Goal: Task Accomplishment & Management: Use online tool/utility

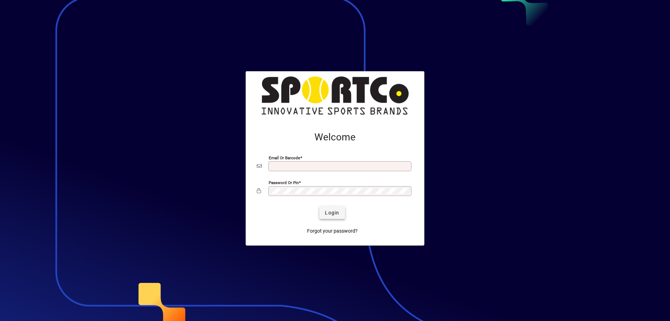
type input "**********"
click at [329, 211] on span "Login" at bounding box center [332, 212] width 14 height 7
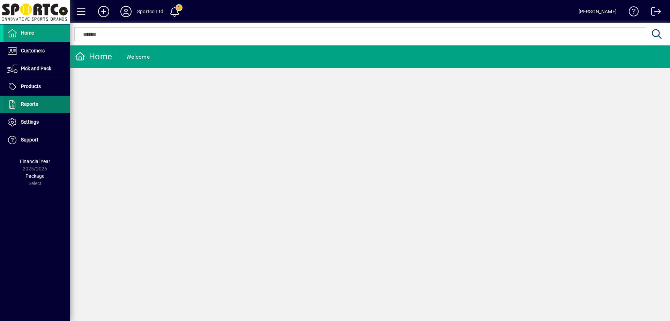
click at [31, 107] on span "Reports" at bounding box center [29, 104] width 17 height 6
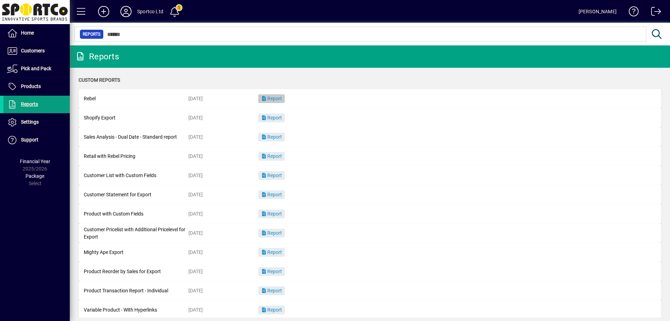
click at [273, 99] on span "Report" at bounding box center [271, 99] width 21 height 6
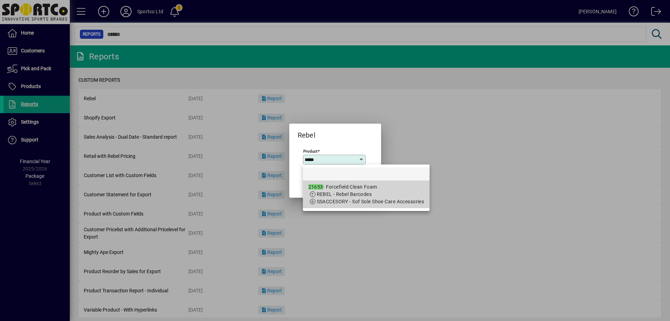
click at [389, 185] on div "21653 - Forcefield Clean Foam" at bounding box center [366, 186] width 116 height 7
type input "**********"
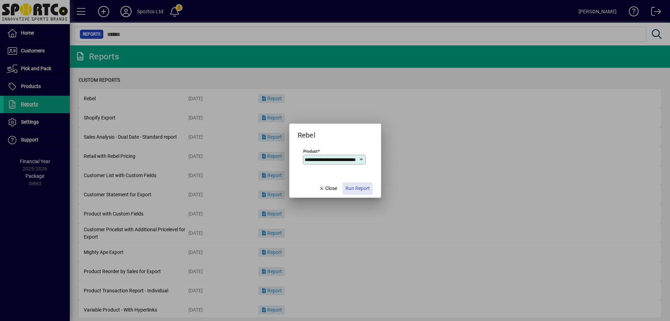
click at [359, 186] on span "Run Report" at bounding box center [357, 188] width 24 height 7
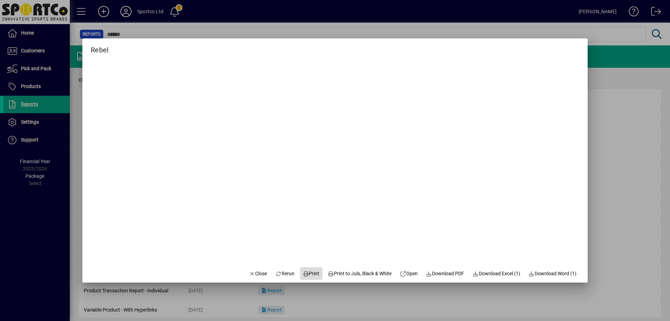
click at [307, 272] on span "Print" at bounding box center [311, 273] width 17 height 7
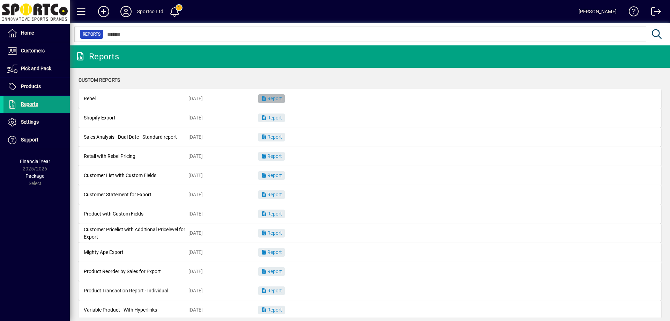
click at [278, 102] on span "button" at bounding box center [271, 98] width 27 height 17
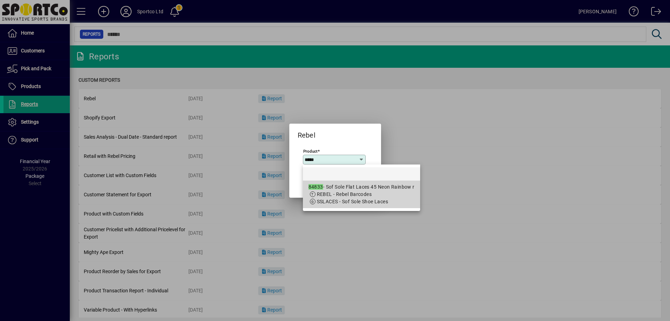
click at [394, 198] on span "SSLACES - Sof Sole Shoe Laces" at bounding box center [361, 201] width 106 height 7
type input "**********"
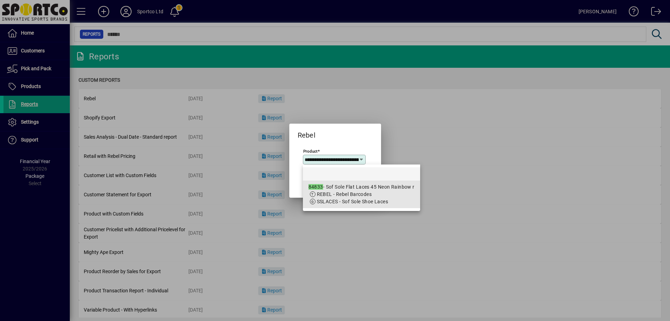
scroll to position [0, 52]
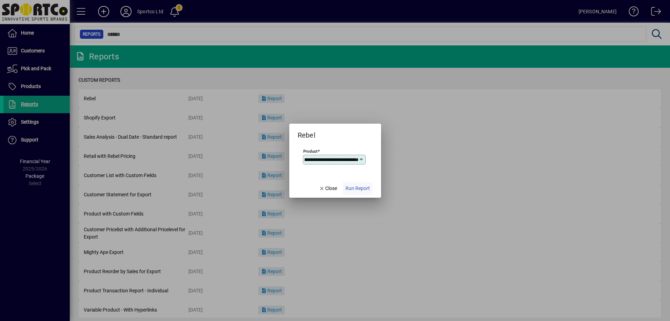
click at [363, 188] on span "Run Report" at bounding box center [357, 188] width 24 height 7
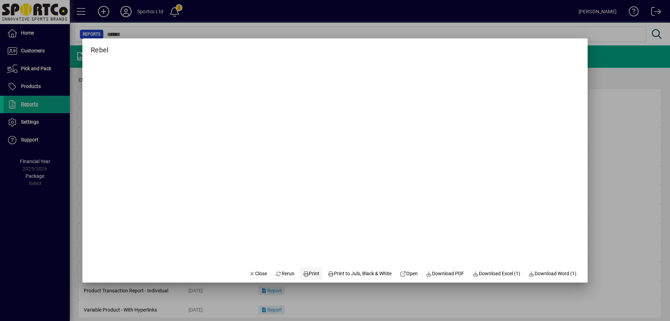
click at [306, 270] on span "Print" at bounding box center [311, 273] width 17 height 7
click at [256, 273] on span "Close" at bounding box center [258, 273] width 18 height 7
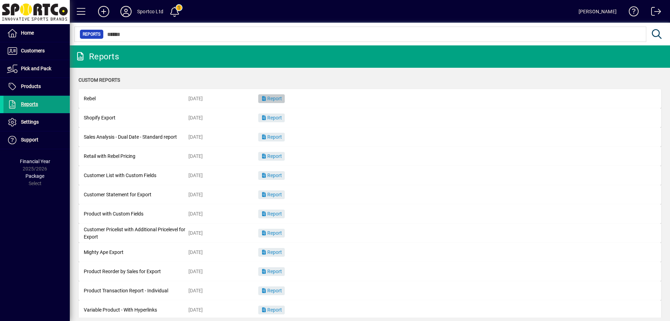
click at [280, 92] on span "button" at bounding box center [271, 98] width 27 height 17
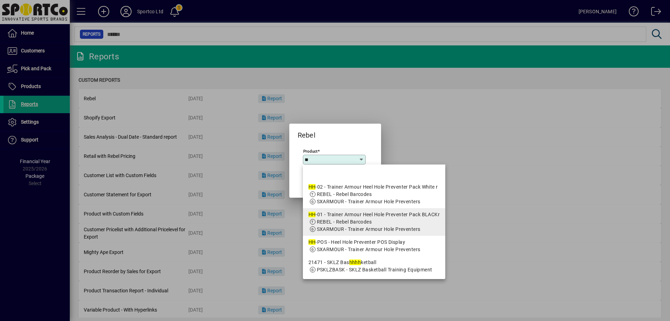
click at [395, 225] on app-search-response-field "SXARMOUR - Trainer Armour Hole Preventers" at bounding box center [369, 228] width 104 height 7
type input "**********"
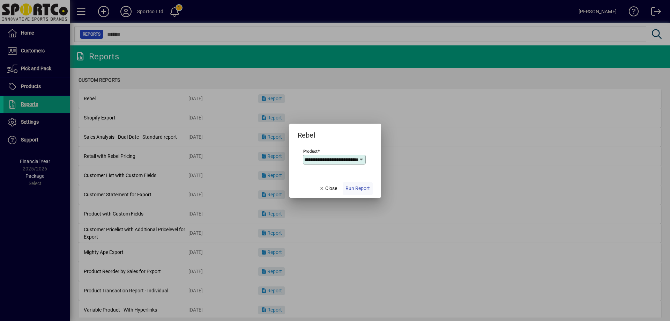
click at [355, 183] on span "button" at bounding box center [358, 188] width 30 height 17
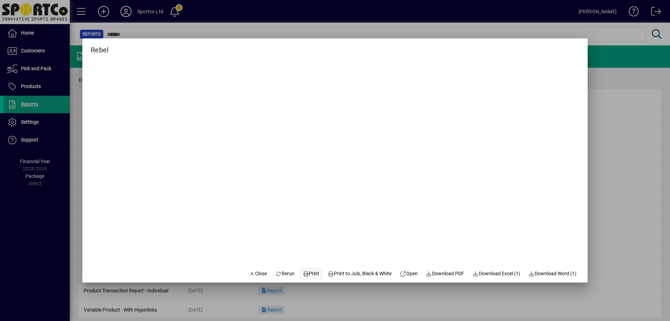
click at [309, 270] on span "Print" at bounding box center [311, 273] width 17 height 7
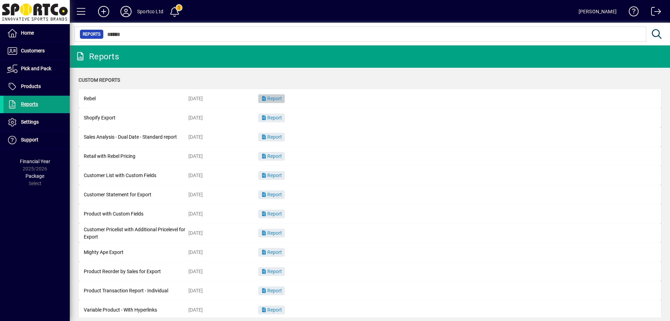
click at [281, 103] on span "button" at bounding box center [271, 98] width 27 height 17
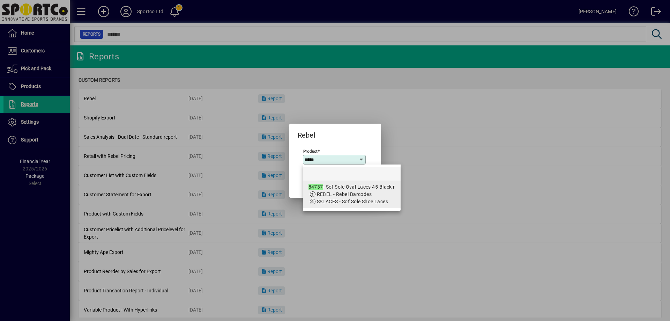
click at [371, 203] on span "SSLACES - Sof Sole Shoe Laces" at bounding box center [353, 201] width 72 height 6
type input "**********"
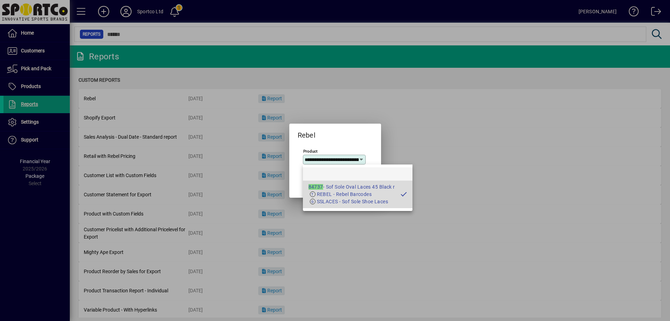
scroll to position [0, 33]
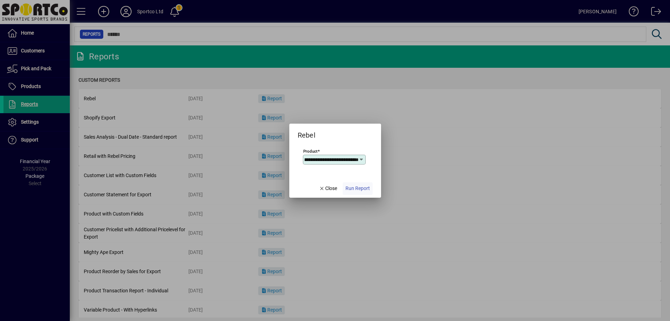
click at [355, 181] on span "button" at bounding box center [358, 188] width 30 height 17
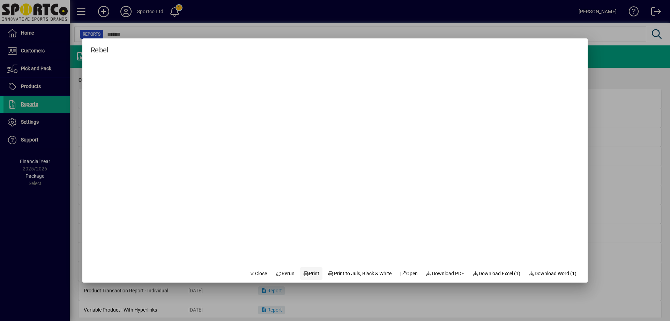
click at [307, 272] on span "Print" at bounding box center [311, 273] width 17 height 7
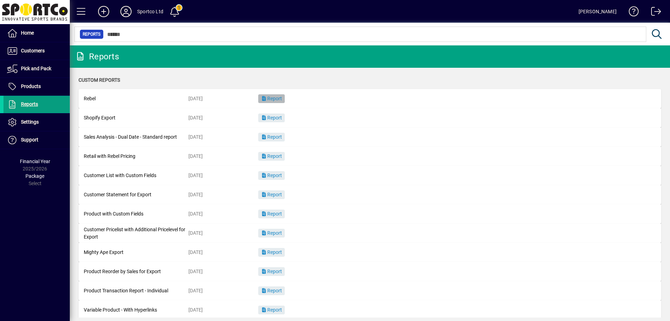
click at [285, 100] on span "button" at bounding box center [271, 98] width 27 height 17
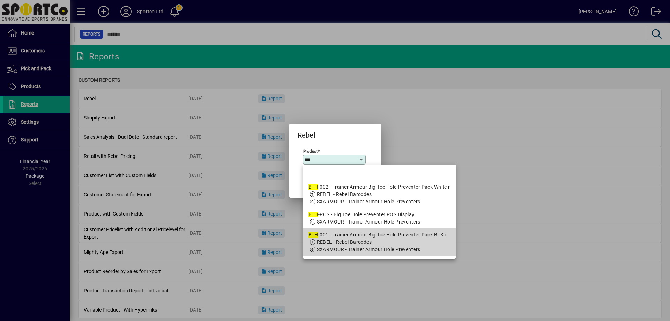
click at [385, 238] on div "BTH -001 - Trainer Armour Big Toe Hole Preventer Pack BLK r" at bounding box center [379, 234] width 142 height 7
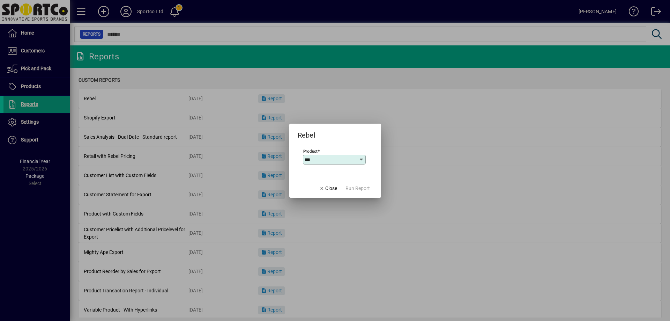
type input "**********"
click at [348, 185] on span "Run Report" at bounding box center [357, 188] width 24 height 7
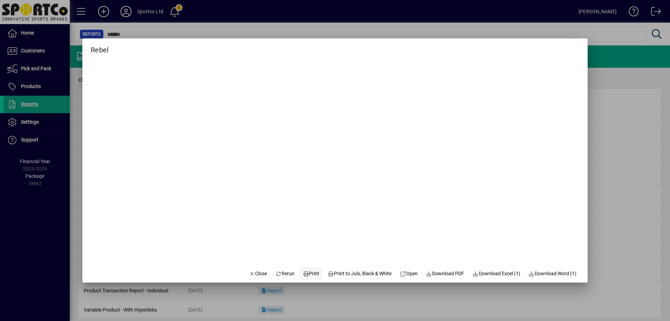
click at [305, 273] on span "Print" at bounding box center [311, 273] width 17 height 7
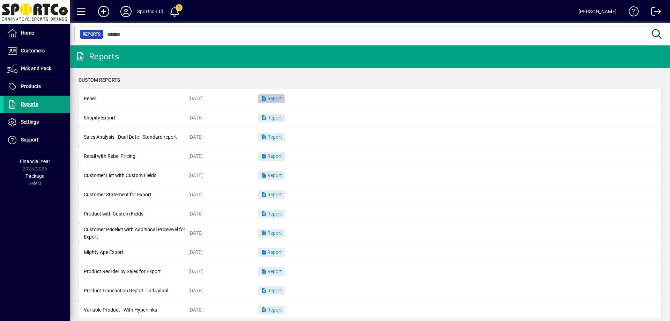
click at [265, 98] on icon "button" at bounding box center [264, 98] width 6 height 5
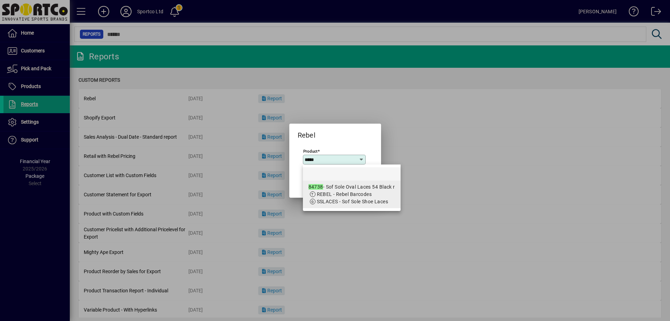
click at [360, 195] on span "REBEL - Rebel Barcodes" at bounding box center [344, 194] width 55 height 6
type input "**********"
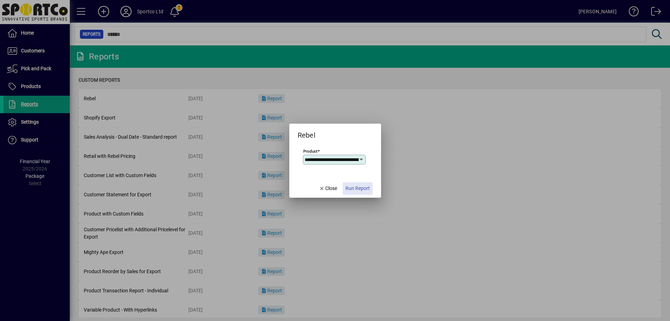
click at [360, 188] on span "Run Report" at bounding box center [357, 188] width 24 height 7
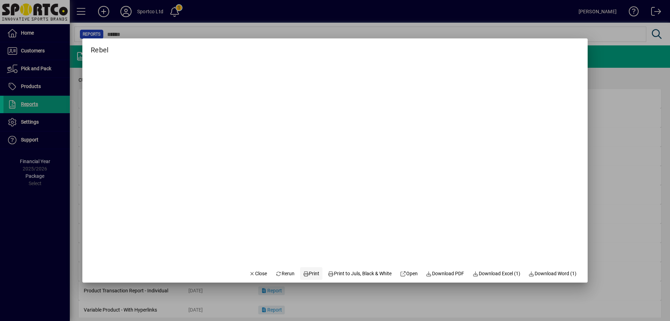
click at [303, 270] on span "Print" at bounding box center [311, 273] width 17 height 7
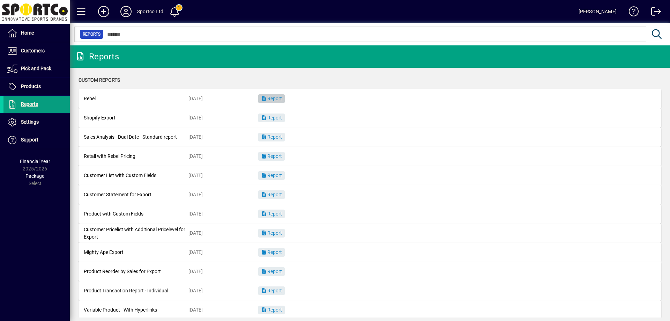
click at [276, 101] on span "Report" at bounding box center [271, 99] width 21 height 6
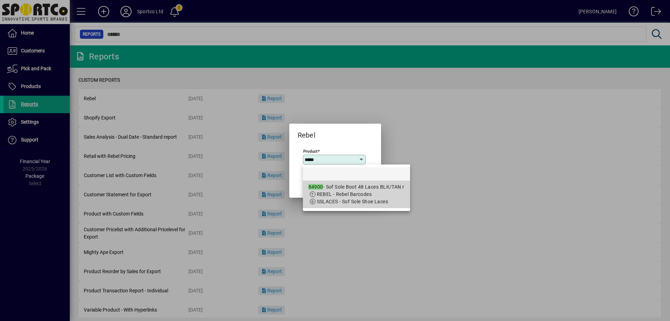
click at [361, 188] on div "84900 - Sof Sole Boot 48 Laces BLK/TAN r" at bounding box center [356, 186] width 96 height 7
type input "**********"
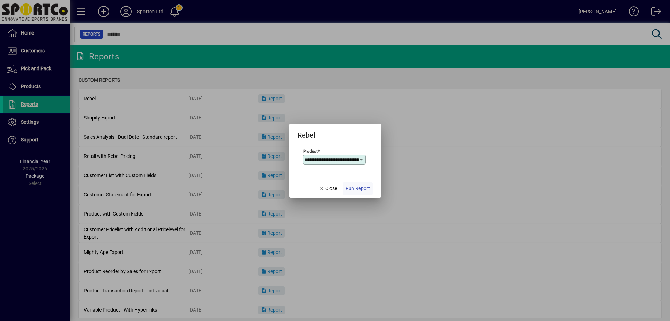
click at [359, 187] on span "Run Report" at bounding box center [357, 188] width 24 height 7
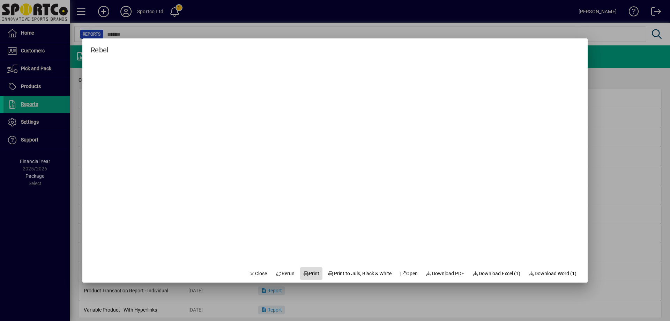
click at [303, 273] on span "Print" at bounding box center [311, 273] width 17 height 7
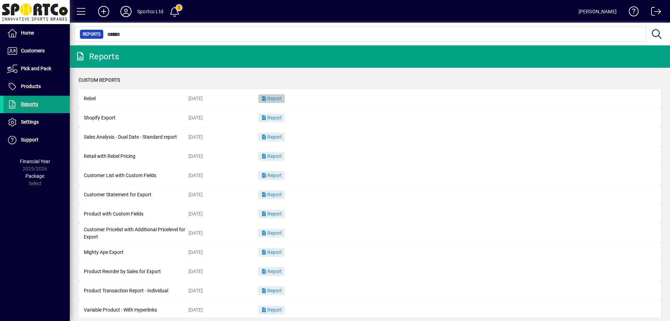
click at [284, 101] on span "button" at bounding box center [271, 98] width 27 height 17
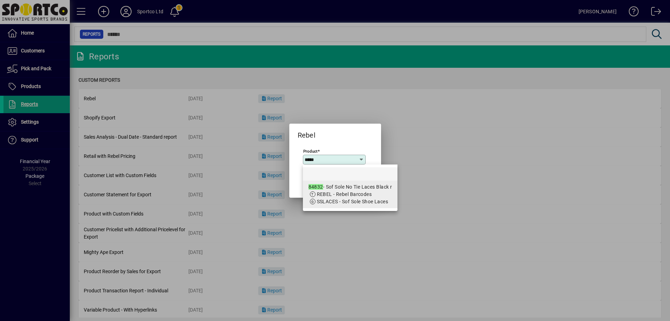
click at [390, 204] on span "SSLACES - Sof Sole Shoe Laces" at bounding box center [350, 201] width 84 height 7
type input "**********"
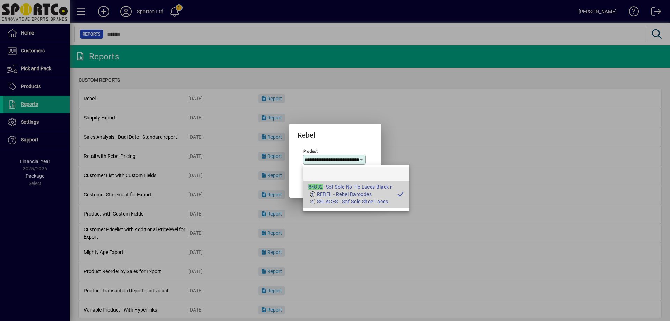
scroll to position [0, 31]
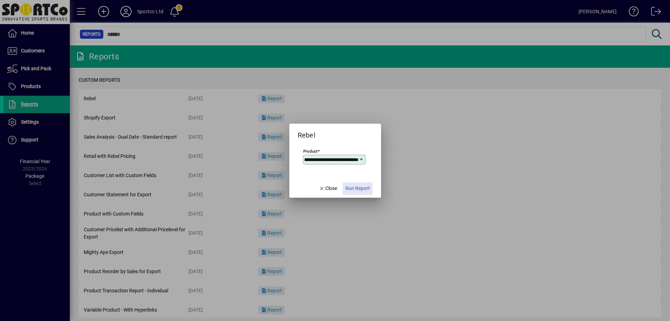
click at [370, 190] on span "button" at bounding box center [358, 188] width 30 height 17
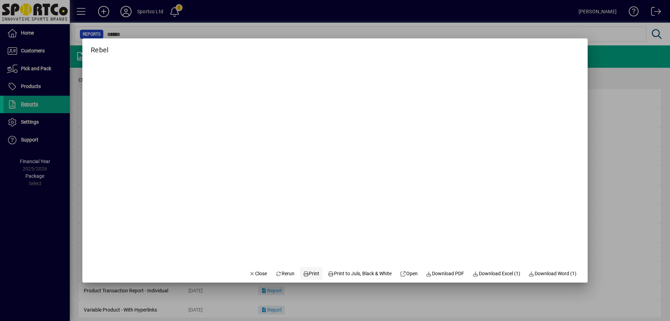
click at [302, 268] on span at bounding box center [311, 273] width 22 height 17
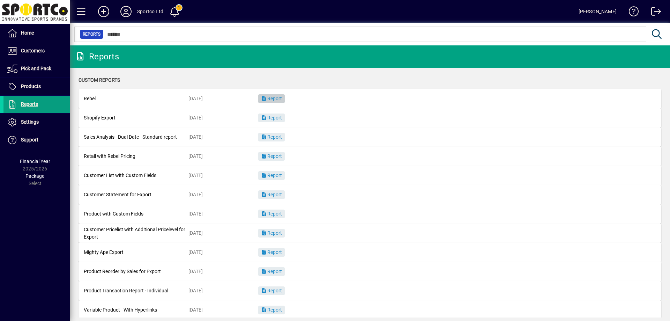
click at [272, 95] on span "button" at bounding box center [271, 98] width 27 height 17
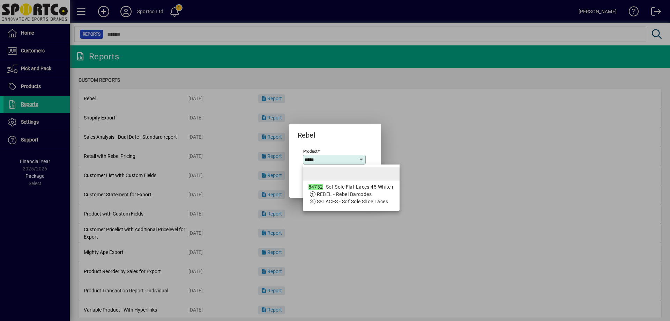
type input "*****"
click at [381, 179] on mat-option at bounding box center [351, 173] width 97 height 13
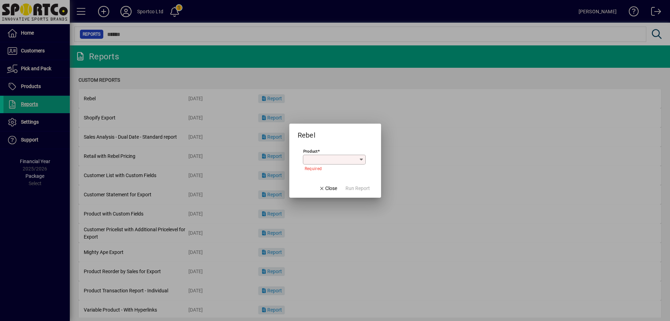
click at [346, 158] on input "Product" at bounding box center [332, 160] width 54 height 6
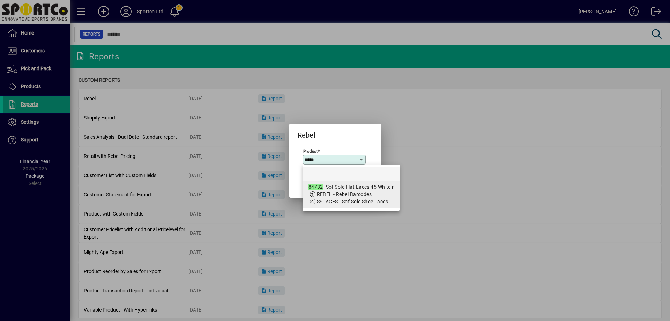
click at [351, 195] on span "REBEL - Rebel Barcodes" at bounding box center [344, 194] width 55 height 6
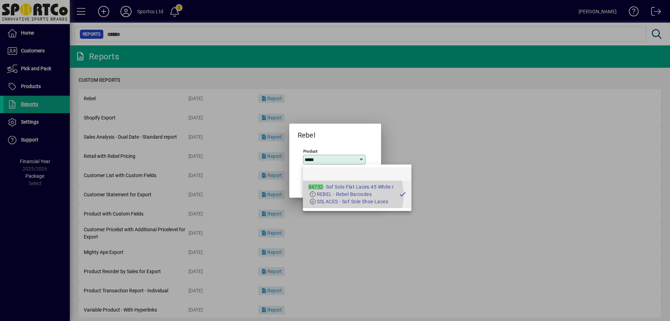
type input "**********"
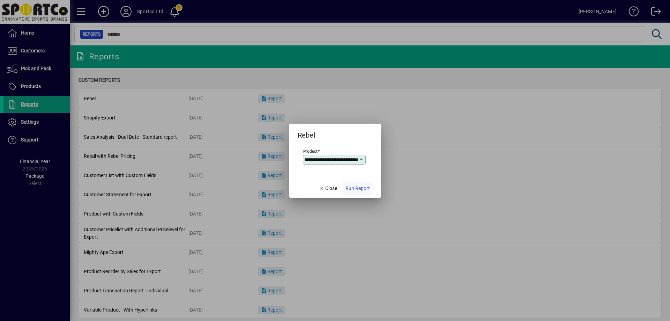
click at [354, 189] on span "Run Report" at bounding box center [357, 188] width 24 height 7
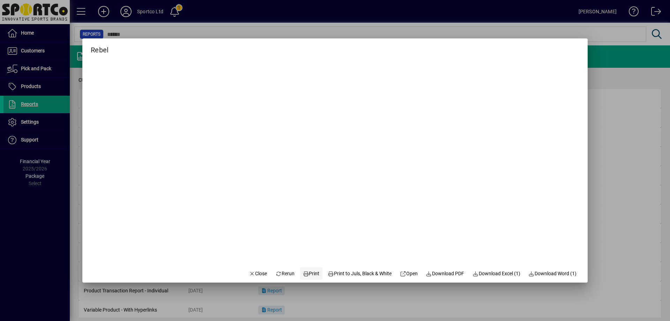
click at [303, 271] on span "Print" at bounding box center [311, 273] width 17 height 7
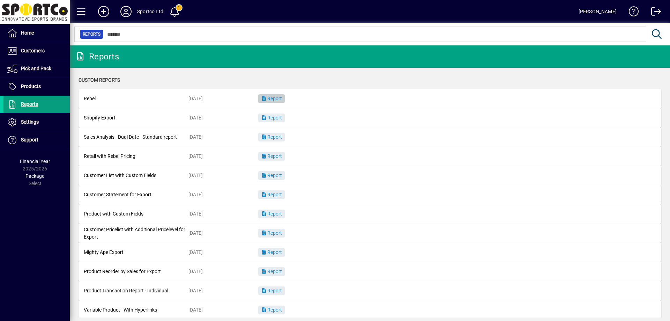
click at [282, 101] on span "Report" at bounding box center [271, 99] width 21 height 6
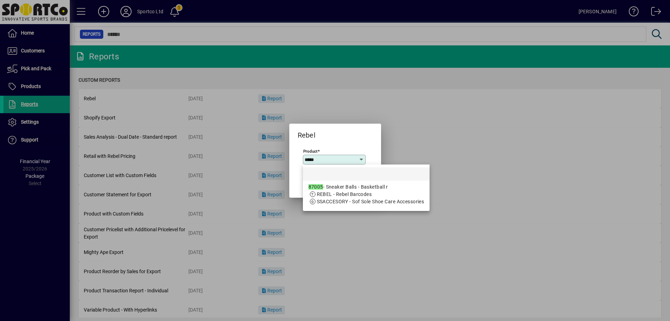
click at [389, 187] on div "87005 - Sneaker Balls - Basketball r" at bounding box center [366, 186] width 116 height 7
type input "**********"
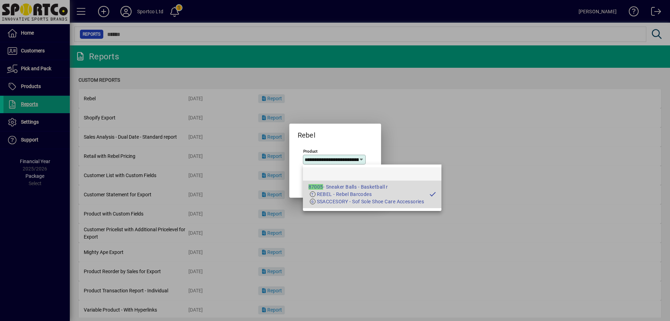
scroll to position [0, 26]
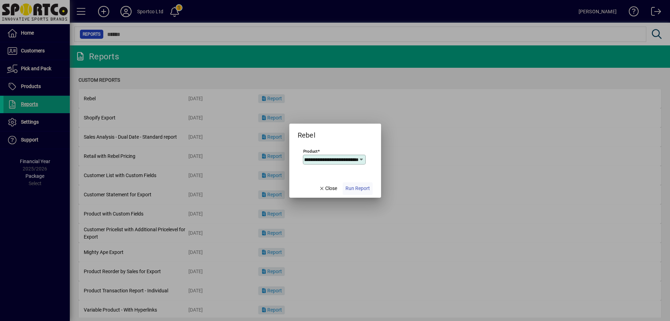
click at [369, 193] on span "button" at bounding box center [358, 188] width 30 height 17
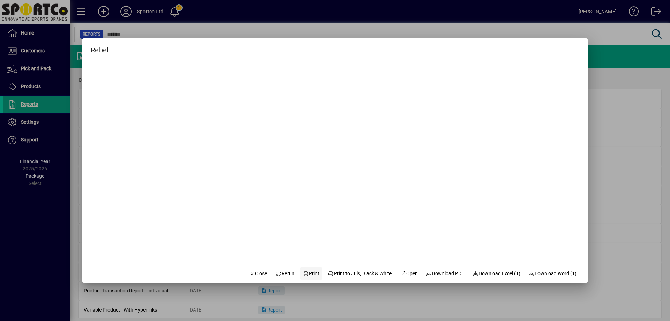
click at [304, 272] on span "Print" at bounding box center [311, 273] width 17 height 7
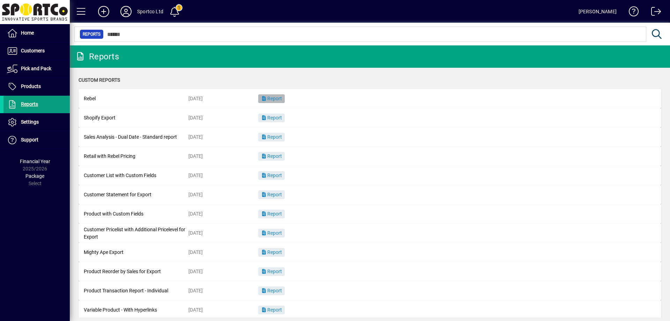
click at [279, 103] on span "button" at bounding box center [271, 98] width 27 height 17
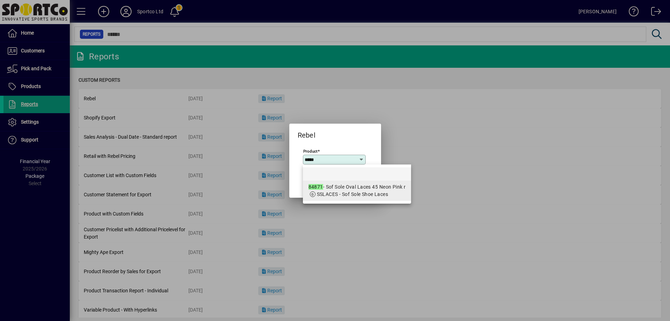
click at [358, 184] on div "84871 - Sof Sole Oval Laces 45 Neon Pink r" at bounding box center [356, 186] width 97 height 7
type input "**********"
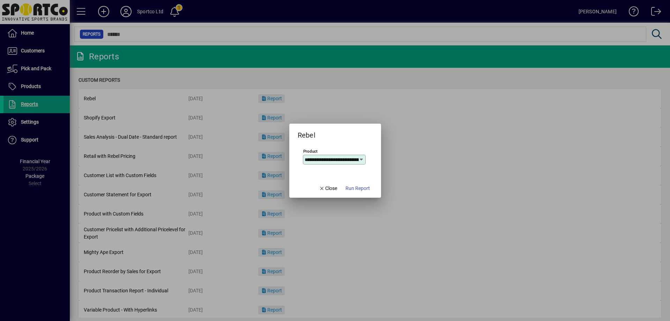
scroll to position [0, 44]
click at [358, 184] on span "button" at bounding box center [358, 188] width 30 height 17
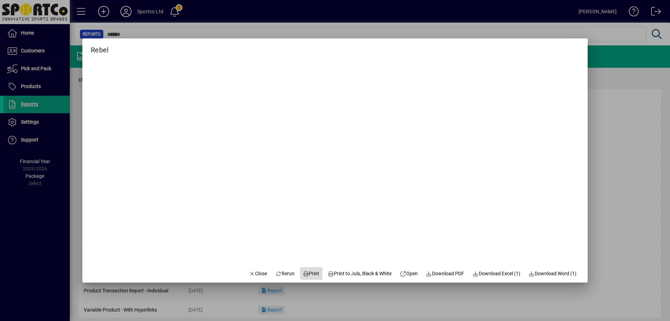
click at [305, 276] on span "Print" at bounding box center [311, 273] width 17 height 7
click at [249, 273] on span "Close" at bounding box center [258, 273] width 18 height 7
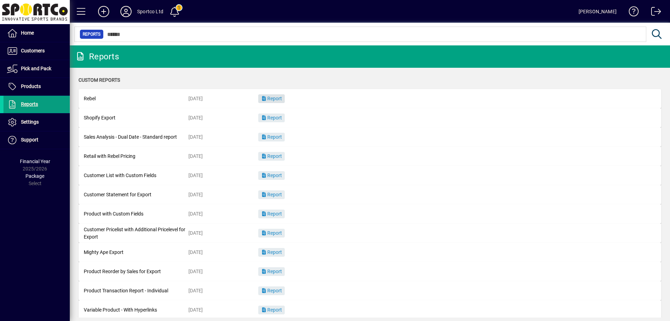
click at [274, 98] on span "Report" at bounding box center [271, 99] width 21 height 6
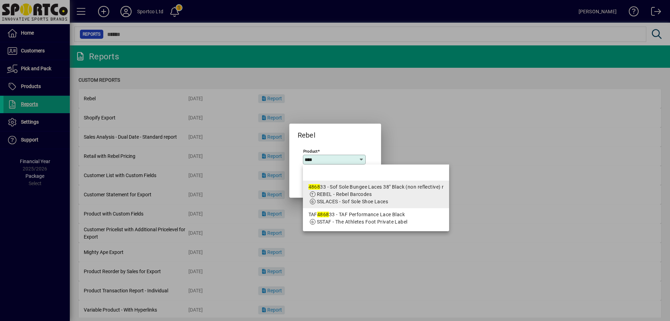
click at [391, 198] on span "SSLACES - Sof Sole Shoe Laces" at bounding box center [375, 201] width 135 height 7
type input "**********"
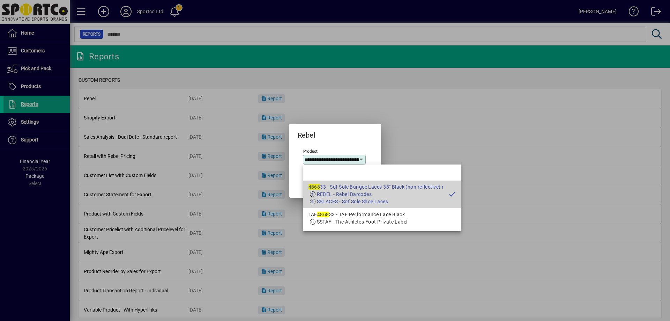
scroll to position [0, 81]
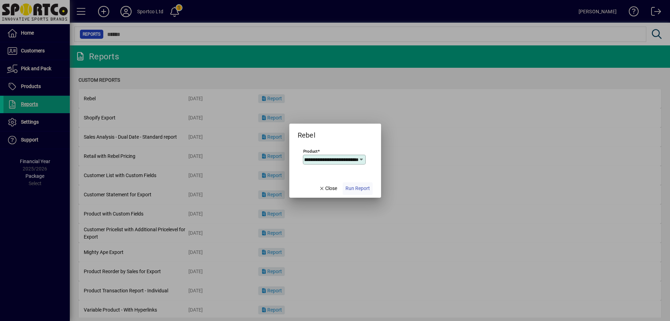
click at [352, 192] on span "button" at bounding box center [358, 188] width 30 height 17
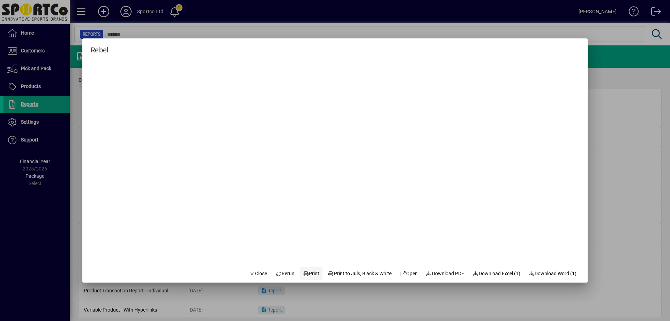
click at [311, 281] on span at bounding box center [311, 273] width 22 height 17
click at [258, 276] on span "Close" at bounding box center [258, 273] width 18 height 7
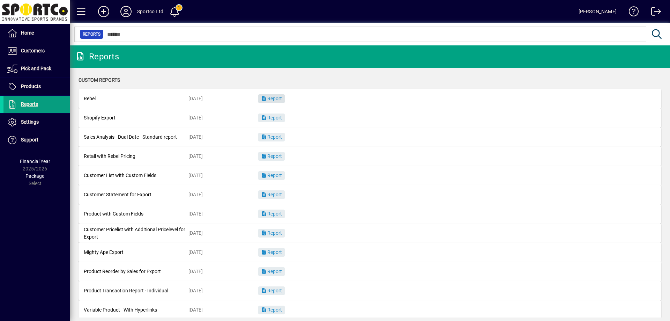
click at [277, 104] on span "button" at bounding box center [271, 98] width 27 height 17
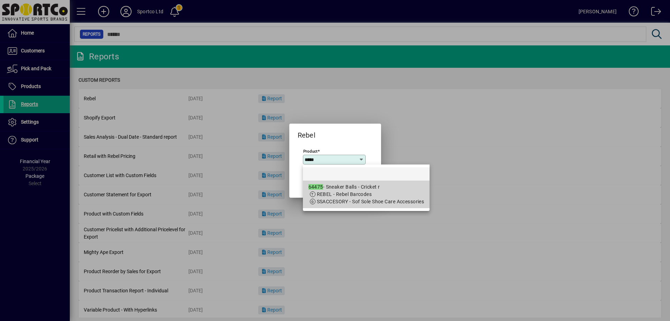
click at [361, 189] on div "64475 - Sneaker Balls - Cricket r" at bounding box center [366, 186] width 116 height 7
type input "**********"
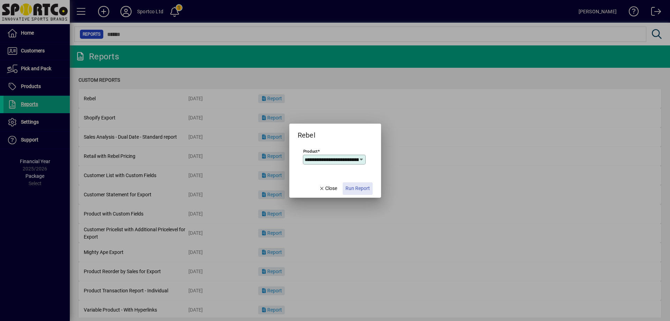
click at [361, 190] on span "Run Report" at bounding box center [357, 188] width 24 height 7
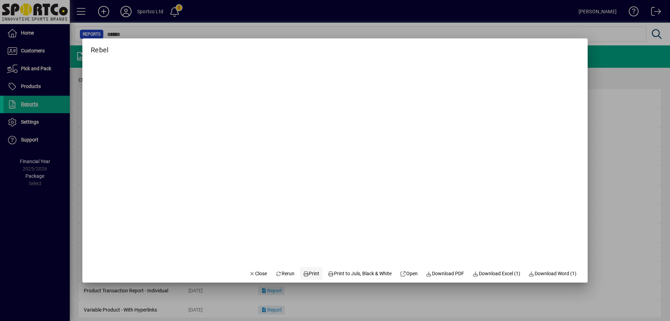
click at [312, 272] on span "Print" at bounding box center [311, 273] width 17 height 7
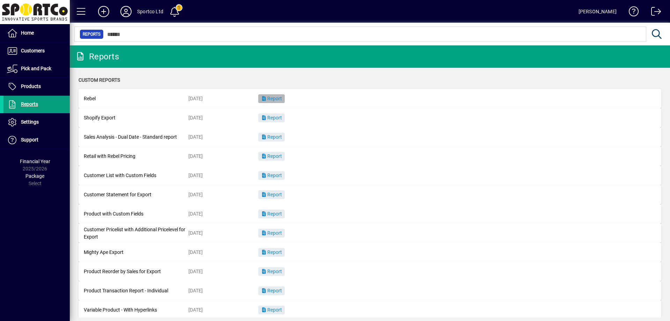
click at [280, 98] on span "Report" at bounding box center [271, 99] width 21 height 6
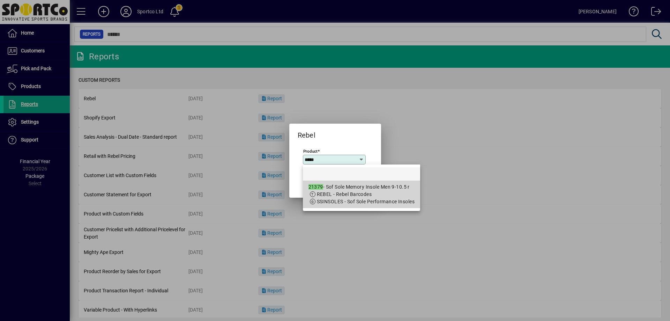
click at [334, 195] on span "REBEL - Rebel Barcodes" at bounding box center [344, 194] width 55 height 6
type input "**********"
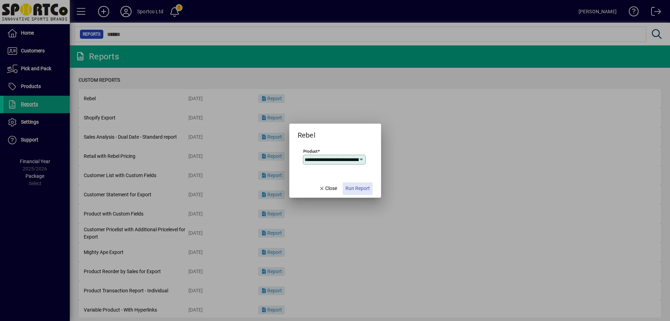
click at [361, 188] on span "Run Report" at bounding box center [357, 188] width 24 height 7
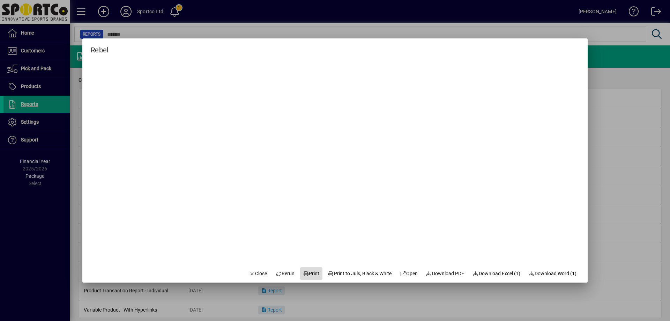
click at [309, 270] on span "Print" at bounding box center [311, 273] width 17 height 7
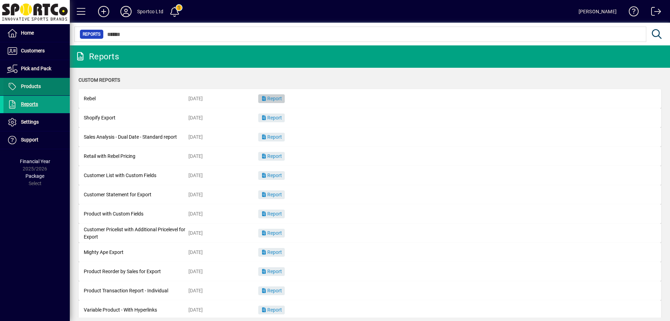
click at [37, 89] on span "Products" at bounding box center [31, 86] width 20 height 6
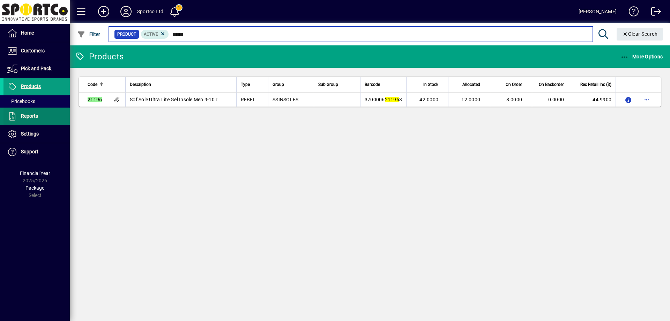
type input "*****"
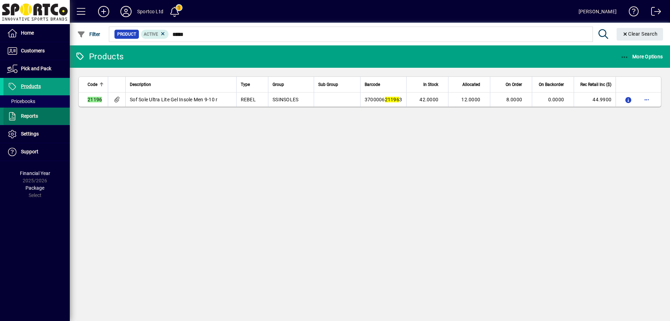
click at [29, 114] on span "Reports" at bounding box center [29, 116] width 17 height 6
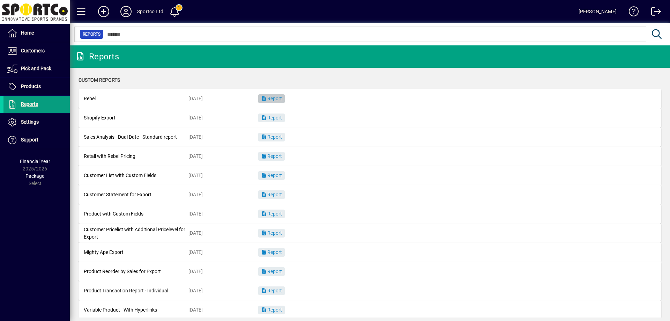
click at [271, 97] on span "Report" at bounding box center [271, 99] width 21 height 6
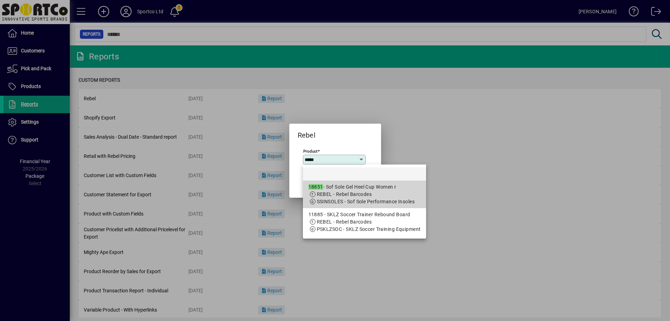
click at [343, 198] on app-search-response-field "SSINSOLES - Sof Sole Performance Insoles" at bounding box center [366, 201] width 98 height 7
type input "**********"
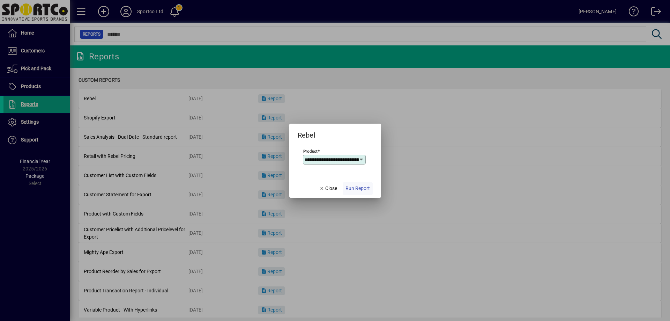
click at [371, 188] on span "button" at bounding box center [358, 188] width 30 height 17
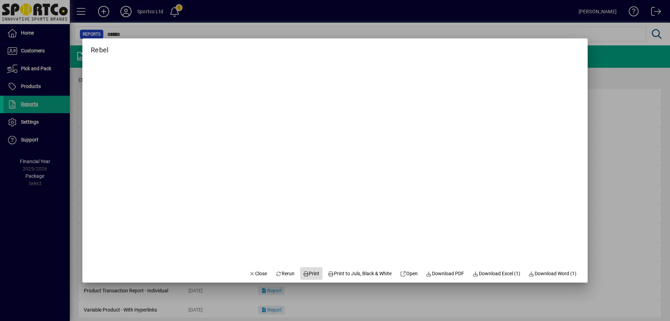
click at [307, 268] on span at bounding box center [311, 273] width 22 height 17
click at [257, 277] on span "button" at bounding box center [258, 273] width 24 height 17
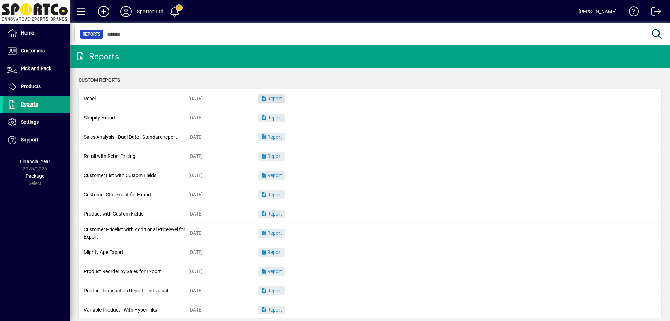
click at [279, 102] on span "button" at bounding box center [271, 98] width 27 height 17
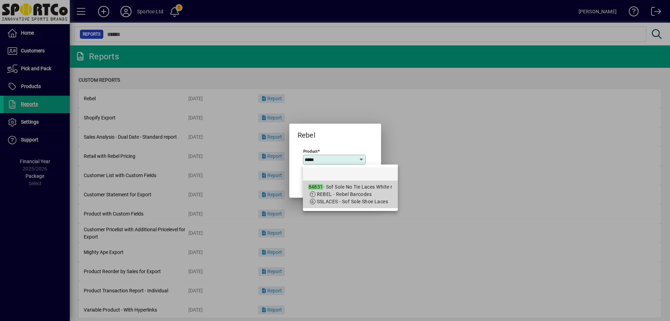
click at [362, 182] on mat-option "84831 - Sof Sole No Tie Laces White r REBEL - Rebel Barcodes SSLACES - Sof Sole…" at bounding box center [350, 194] width 95 height 28
type input "**********"
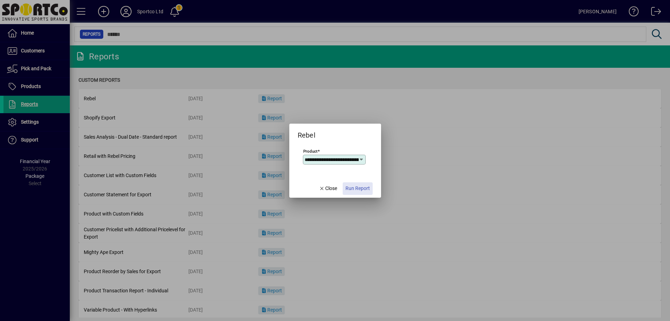
click at [359, 190] on span "Run Report" at bounding box center [357, 188] width 24 height 7
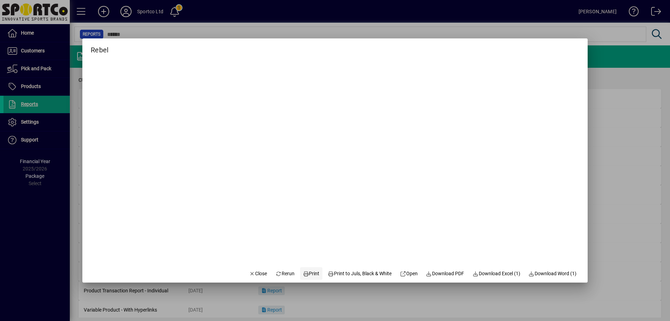
click at [306, 273] on span "Print" at bounding box center [311, 273] width 17 height 7
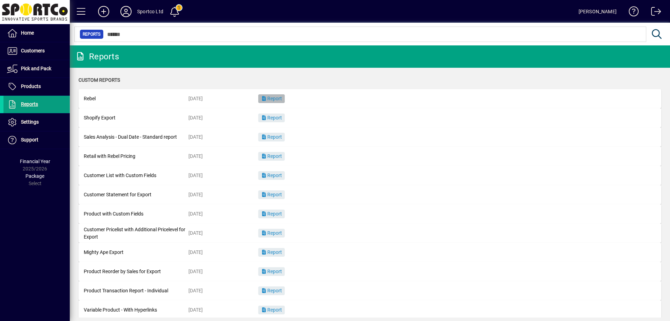
click at [271, 96] on span "Report" at bounding box center [271, 99] width 21 height 6
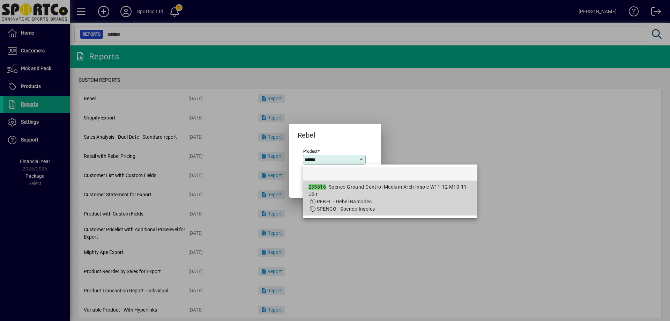
click at [398, 204] on span "REBEL - Rebel Barcodes" at bounding box center [389, 201] width 163 height 7
type input "**********"
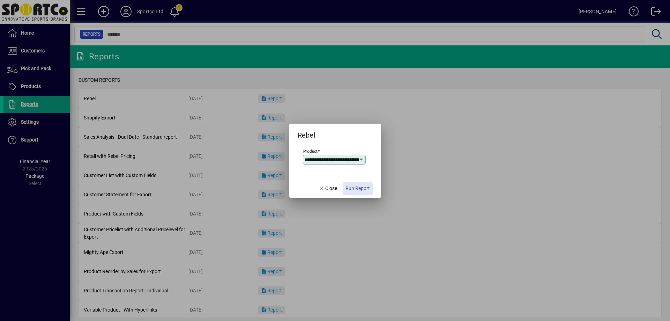
click at [361, 188] on span "Run Report" at bounding box center [357, 188] width 24 height 7
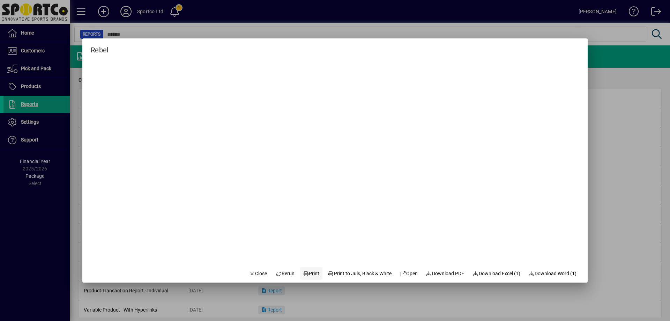
click at [305, 275] on span "Print" at bounding box center [311, 273] width 17 height 7
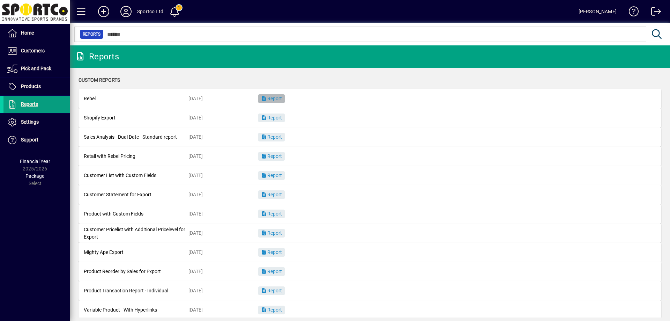
click at [278, 93] on span "button" at bounding box center [271, 98] width 27 height 17
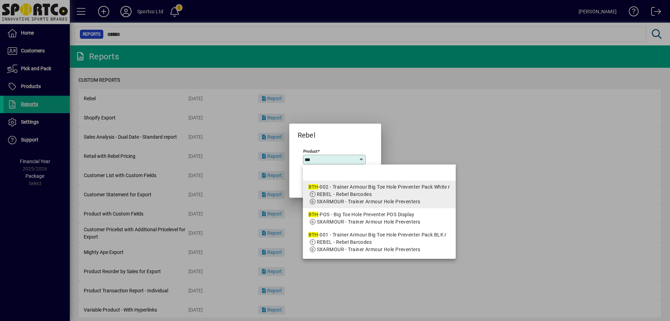
click at [382, 189] on div "BTH -002 - Trainer Armour Big Toe Hole Preventer Pack White r" at bounding box center [379, 186] width 142 height 7
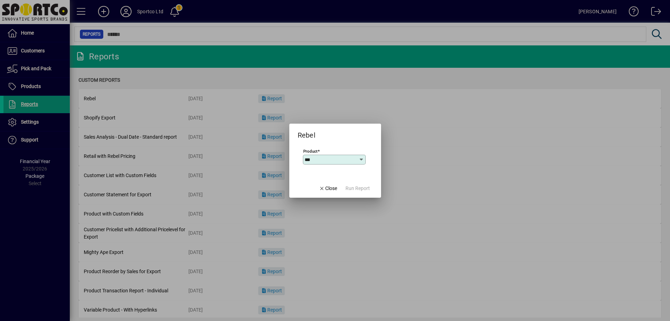
type input "**********"
click at [363, 189] on span "Run Report" at bounding box center [357, 188] width 24 height 7
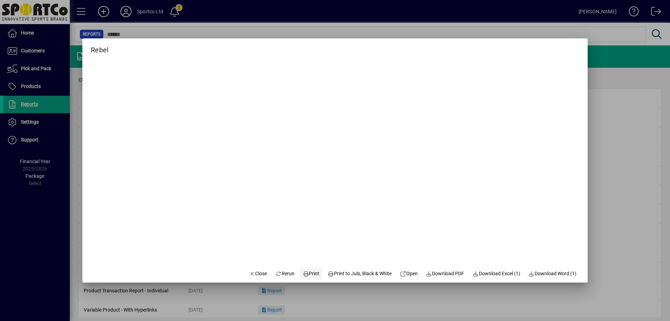
click at [306, 270] on span "Print" at bounding box center [311, 273] width 17 height 7
click at [252, 277] on span "button" at bounding box center [258, 273] width 24 height 17
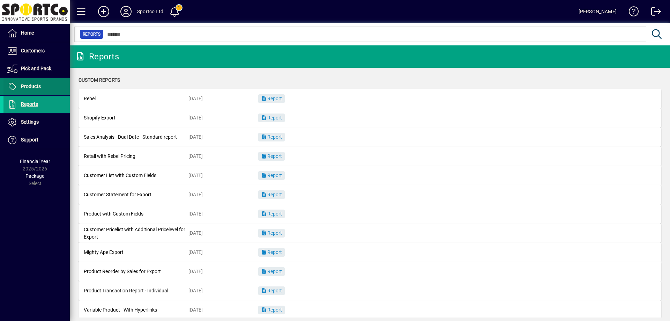
click at [48, 85] on span at bounding box center [36, 86] width 66 height 17
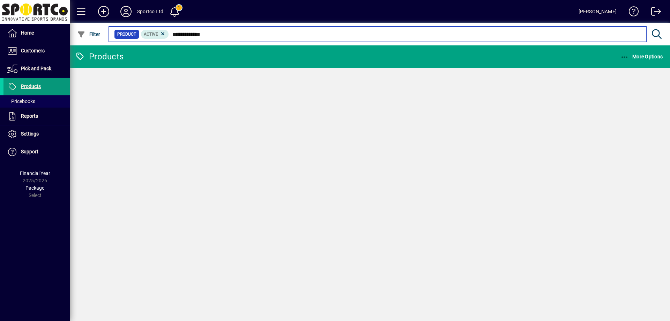
type input "**********"
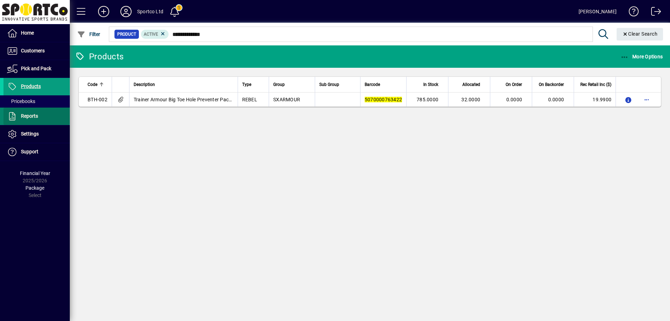
click at [22, 119] on span "Reports" at bounding box center [20, 116] width 35 height 8
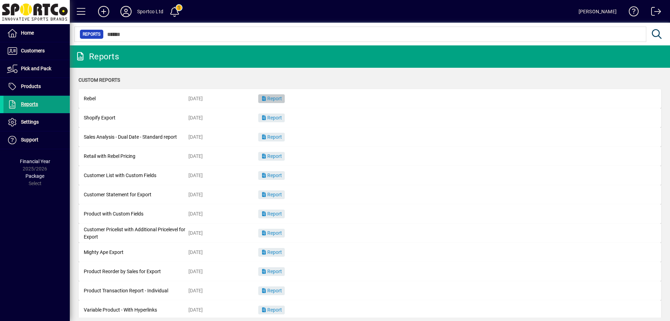
click at [275, 100] on span "Report" at bounding box center [271, 99] width 21 height 6
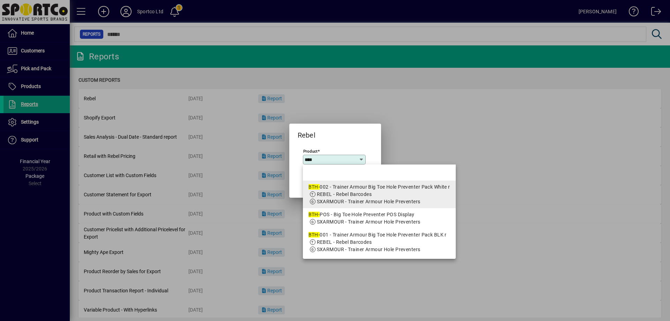
click at [361, 204] on app-search-response-field "SXARMOUR - Trainer Armour Hole Preventers" at bounding box center [369, 201] width 104 height 7
type input "**********"
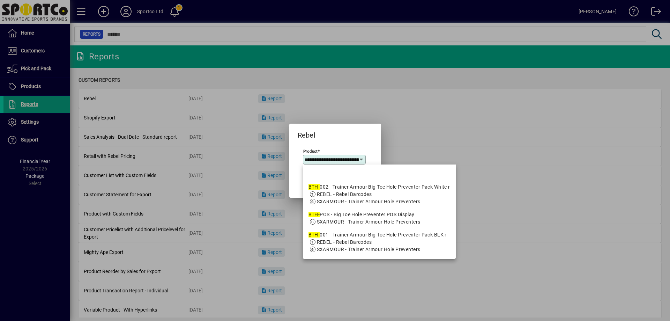
scroll to position [0, 87]
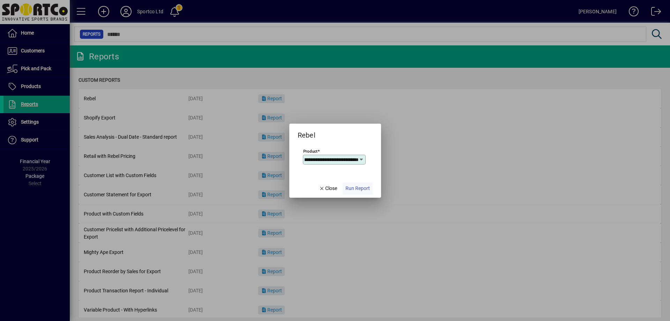
click at [362, 186] on span "Run Report" at bounding box center [357, 188] width 24 height 7
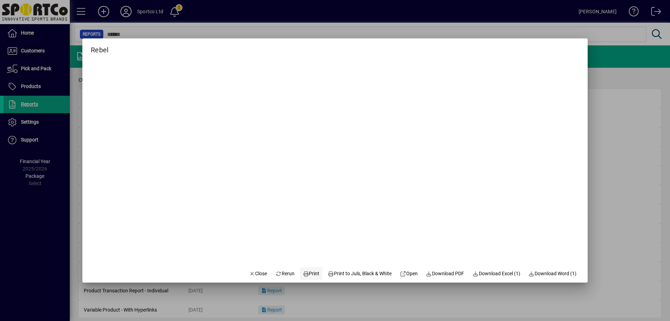
click at [305, 270] on span "Print" at bounding box center [311, 273] width 17 height 7
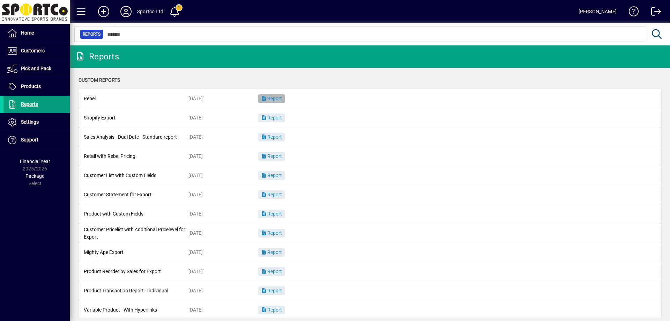
click at [271, 98] on span "Report" at bounding box center [271, 99] width 21 height 6
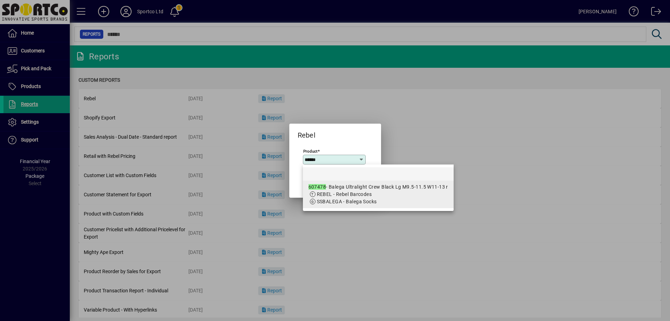
click at [359, 189] on div "607478 - Balega Ultralight Crew Black Lg M9.5-11.5 W11-13 r" at bounding box center [378, 186] width 140 height 7
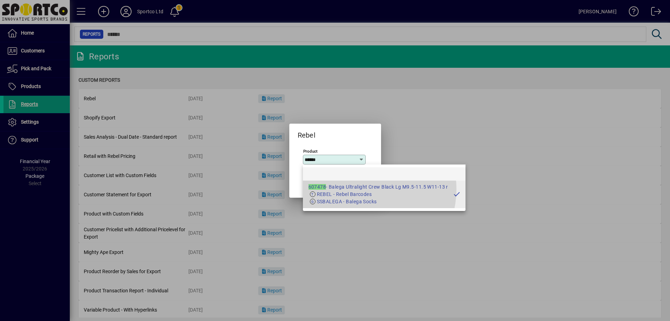
type input "**********"
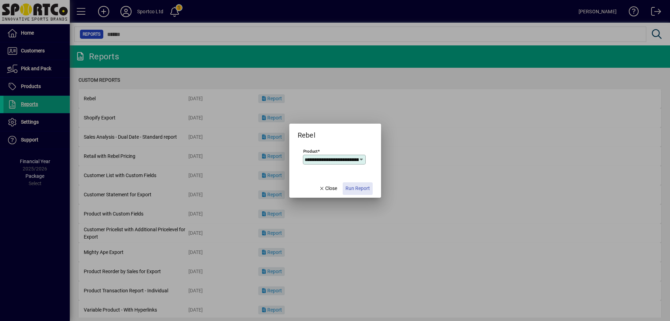
click at [358, 184] on span "button" at bounding box center [358, 188] width 30 height 17
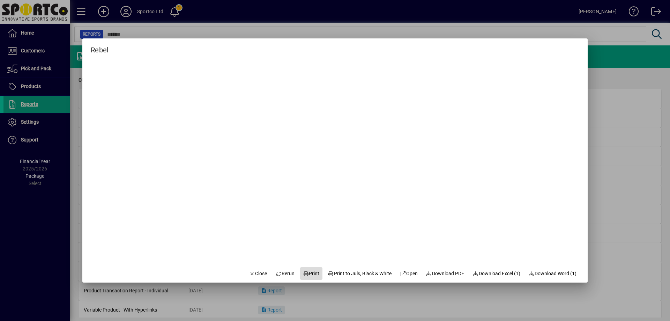
click at [311, 271] on span "Print" at bounding box center [311, 273] width 17 height 7
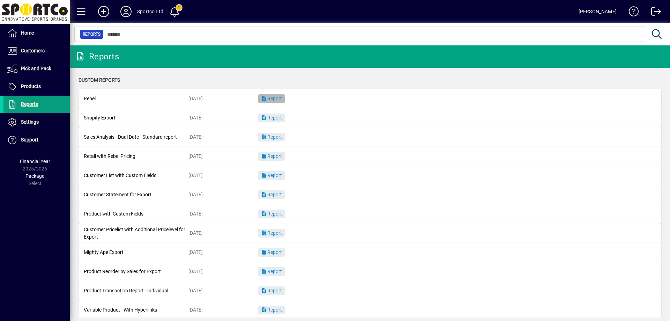
click at [270, 99] on span "Report" at bounding box center [271, 99] width 21 height 6
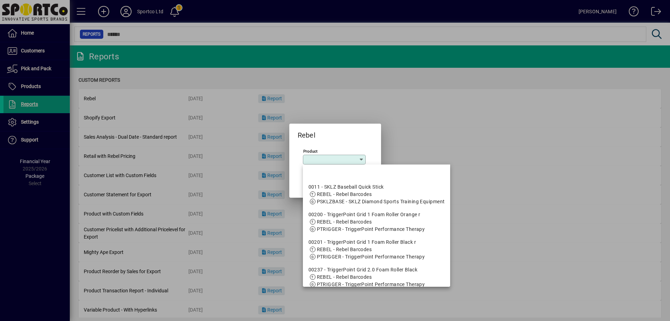
type input "*"
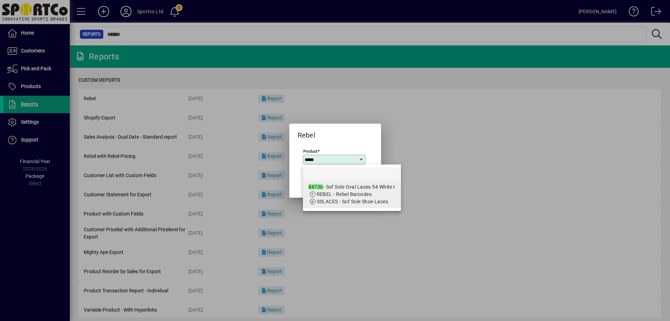
click at [351, 188] on div "84736 - Sof Sole Oval Laces 54 White r" at bounding box center [351, 186] width 87 height 7
type input "**********"
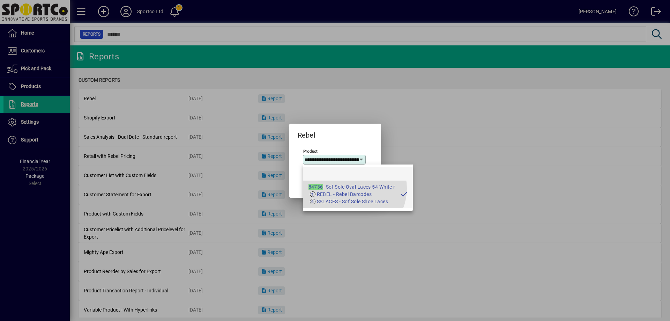
scroll to position [0, 34]
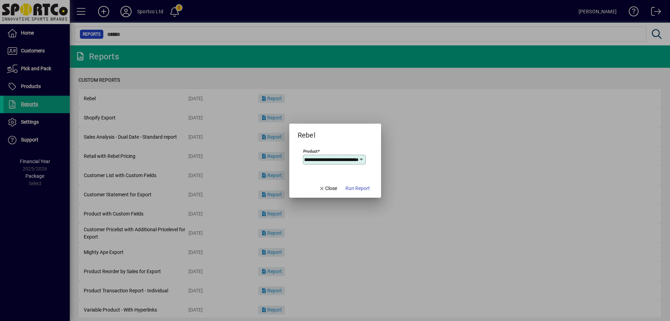
drag, startPoint x: 355, startPoint y: 186, endPoint x: 382, endPoint y: 194, distance: 28.7
click at [355, 186] on span "Run Report" at bounding box center [357, 188] width 24 height 7
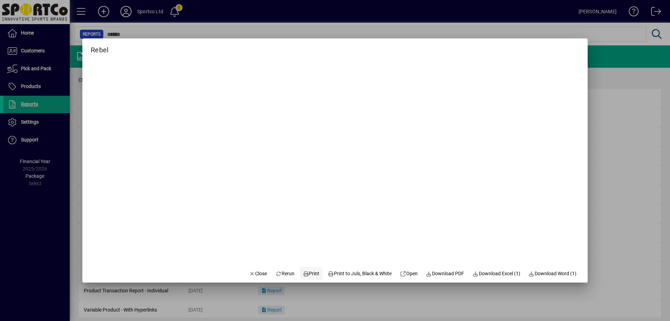
click at [303, 270] on span "Print" at bounding box center [311, 273] width 17 height 7
click at [249, 275] on span "Close" at bounding box center [258, 273] width 18 height 7
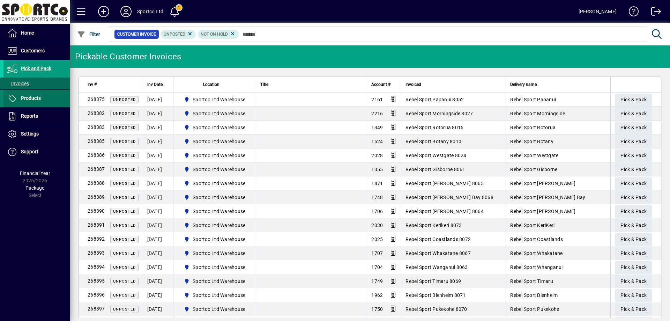
click at [45, 98] on span at bounding box center [36, 98] width 66 height 17
